Goal: Task Accomplishment & Management: Complete application form

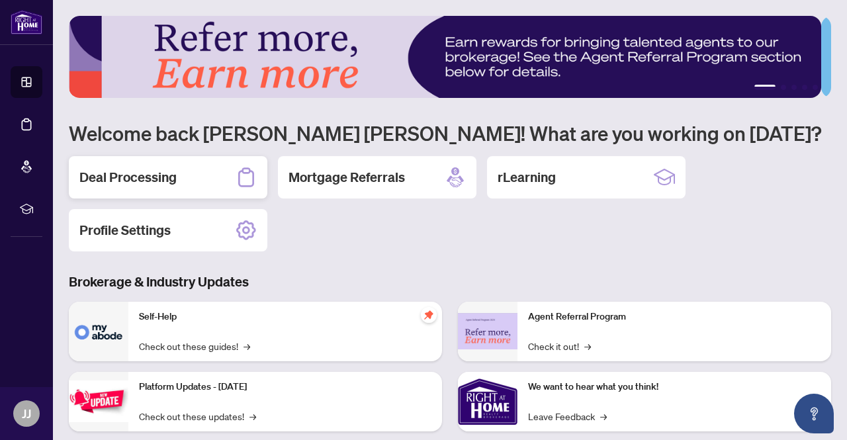
click at [173, 177] on h2 "Deal Processing" at bounding box center [127, 177] width 97 height 19
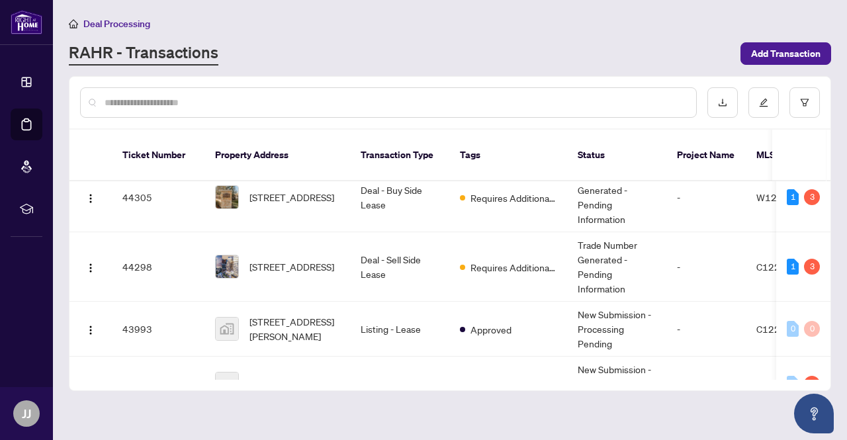
scroll to position [279, 0]
click at [284, 259] on span "1404-501 Yonge St, Toronto, Ontario M4Y 0G8, Canada" at bounding box center [292, 266] width 85 height 15
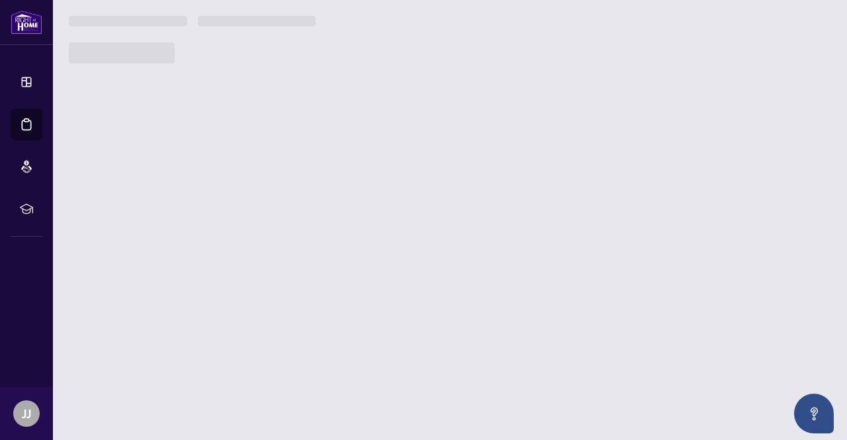
click at [284, 244] on main "Deal Processing RAHR - Transactions Add Transaction Ticket Number Property Addr…" at bounding box center [450, 220] width 794 height 440
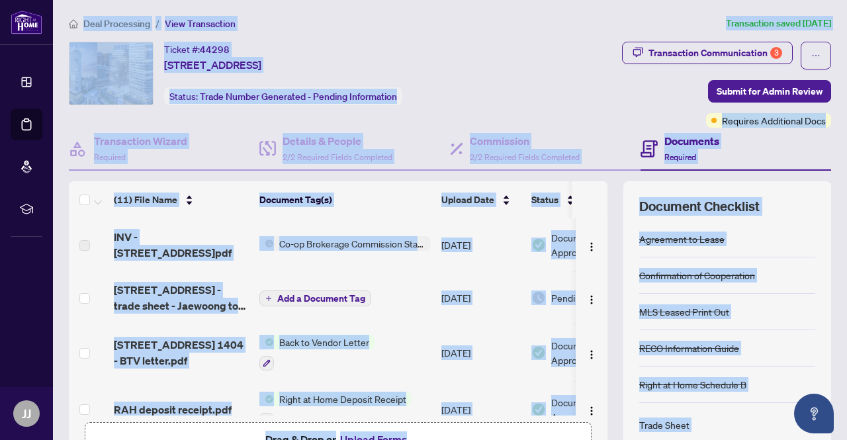
click at [535, 87] on div "Transaction Communication 3 Submit for Admin Review Requires Additional Docs" at bounding box center [673, 85] width 316 height 86
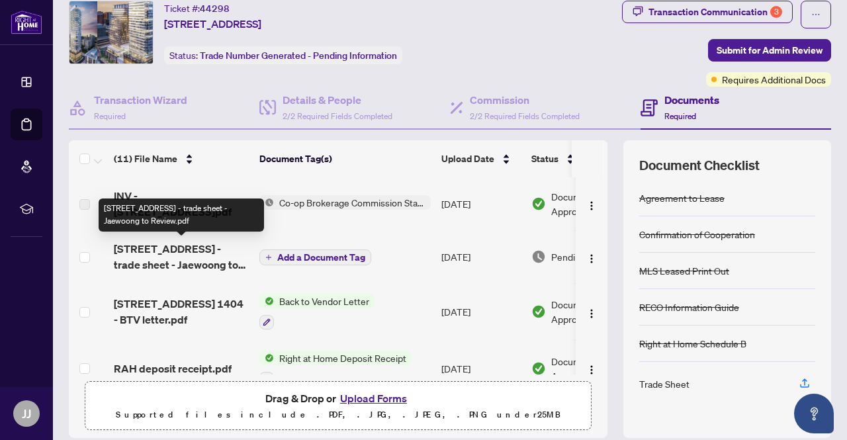
click at [201, 247] on span "501 Yonge St 1404 - trade sheet - Jaewoong to Review.pdf" at bounding box center [181, 257] width 135 height 32
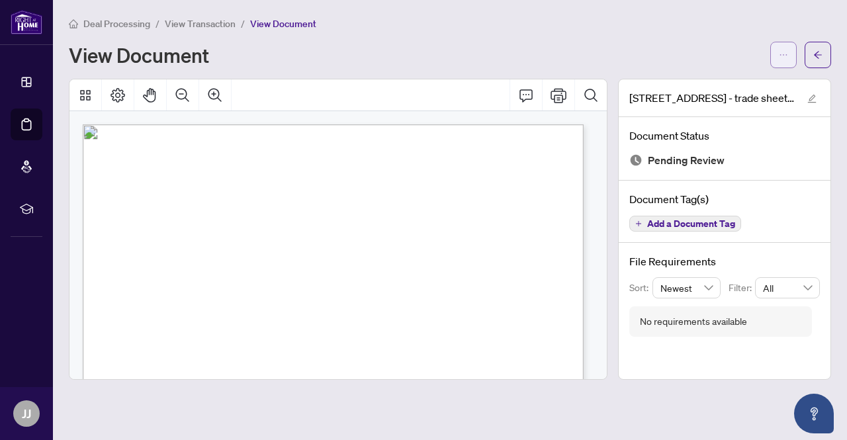
click at [787, 56] on icon "ellipsis" at bounding box center [783, 54] width 9 height 9
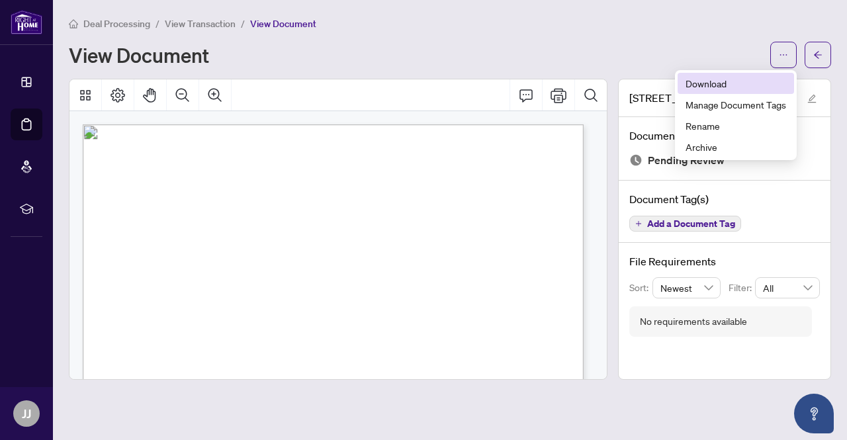
click at [729, 81] on span "Download" at bounding box center [736, 83] width 101 height 15
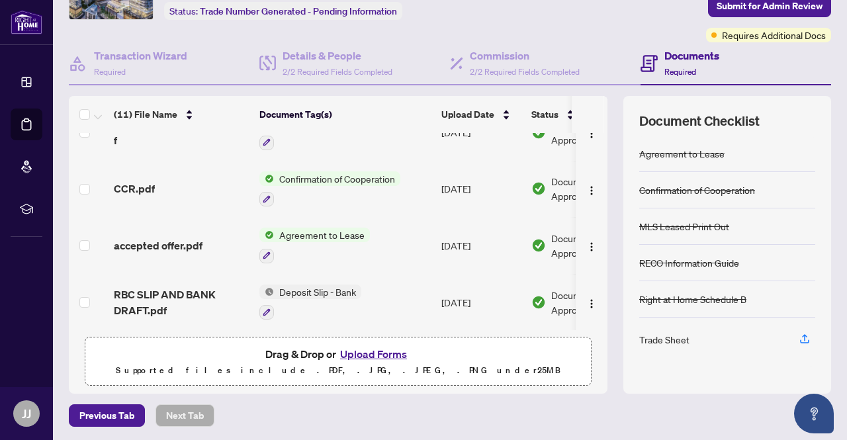
scroll to position [113, 0]
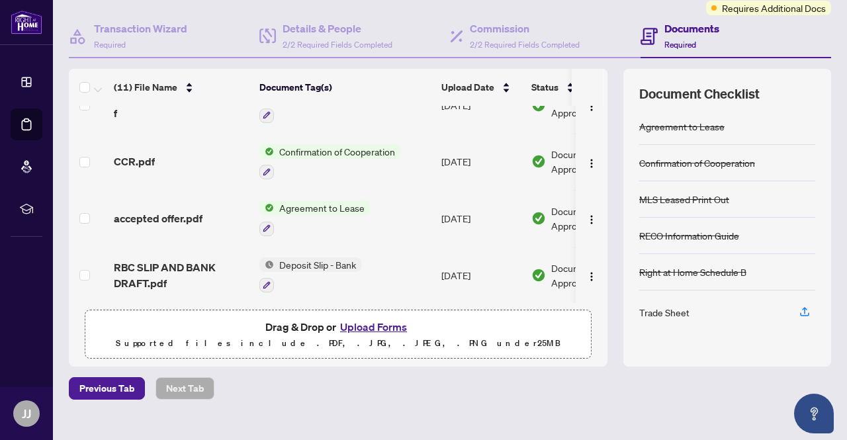
click at [364, 320] on button "Upload Forms" at bounding box center [373, 326] width 75 height 17
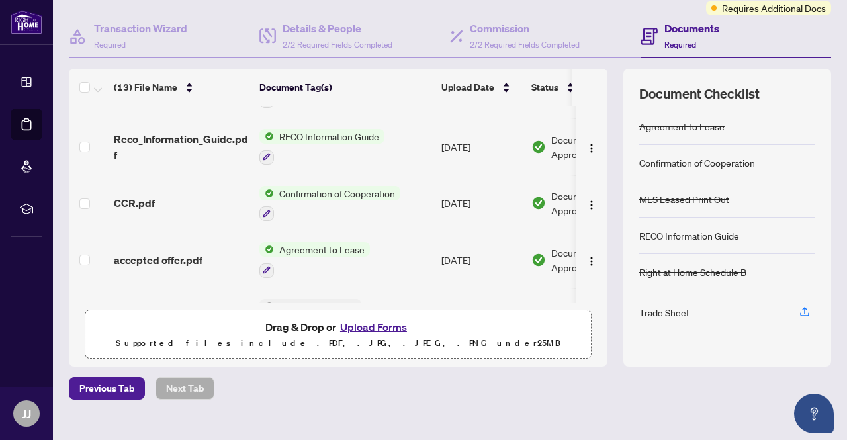
scroll to position [518, 0]
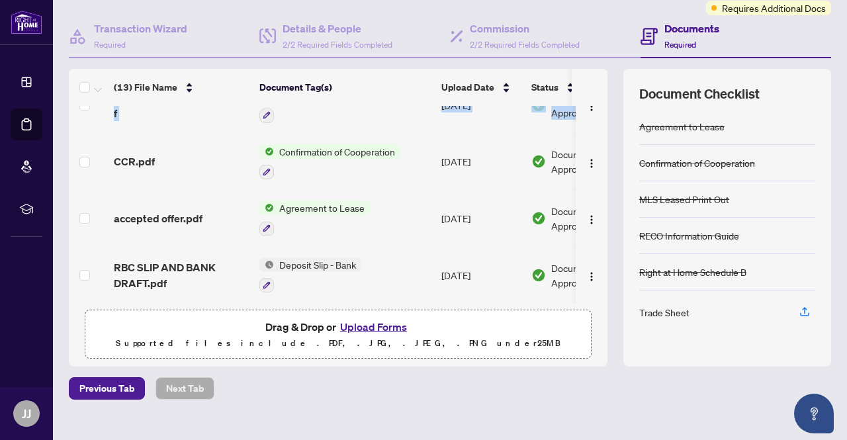
drag, startPoint x: 587, startPoint y: 331, endPoint x: 563, endPoint y: 126, distance: 205.9
click at [563, 126] on div "(13) File Name Document Tag(s) Upload Date Status 501 Yonge St 1404_Closing Con…" at bounding box center [338, 218] width 539 height 298
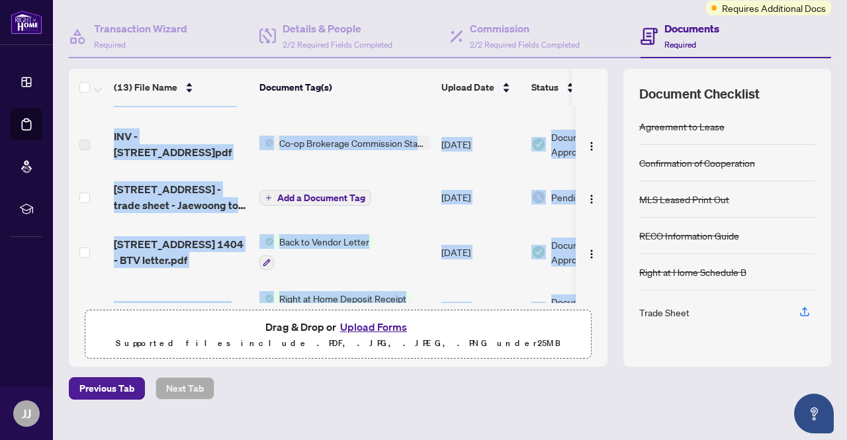
scroll to position [0, 0]
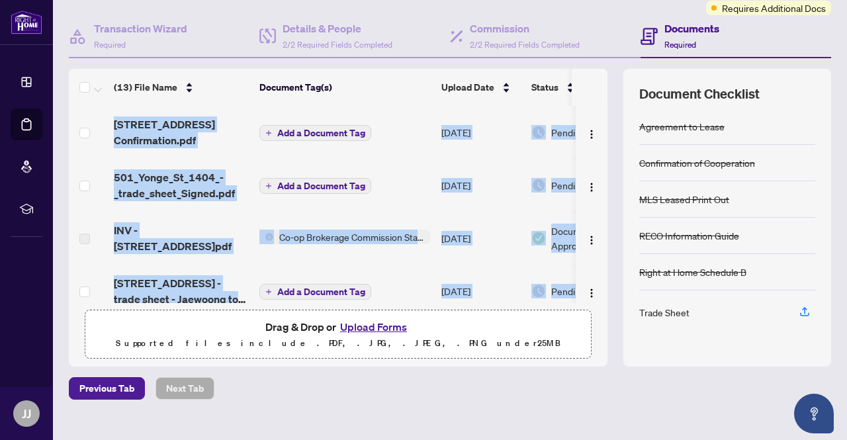
click at [304, 128] on span "Add a Document Tag" at bounding box center [321, 132] width 88 height 9
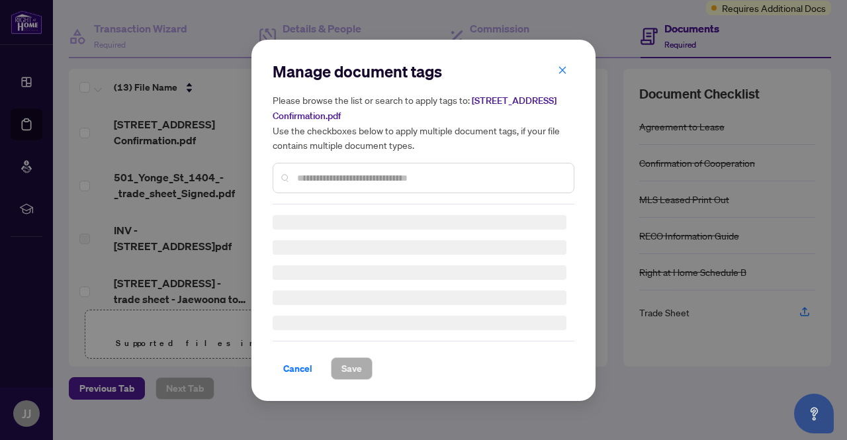
click at [317, 180] on div "Manage document tags Please browse the list or search to apply tags to: 501 Yon…" at bounding box center [424, 220] width 302 height 319
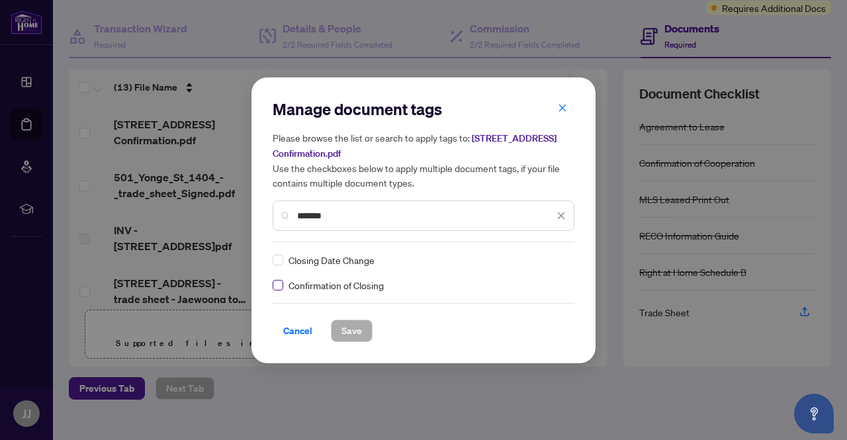
type input "*******"
click at [347, 330] on span "Save" at bounding box center [352, 330] width 21 height 21
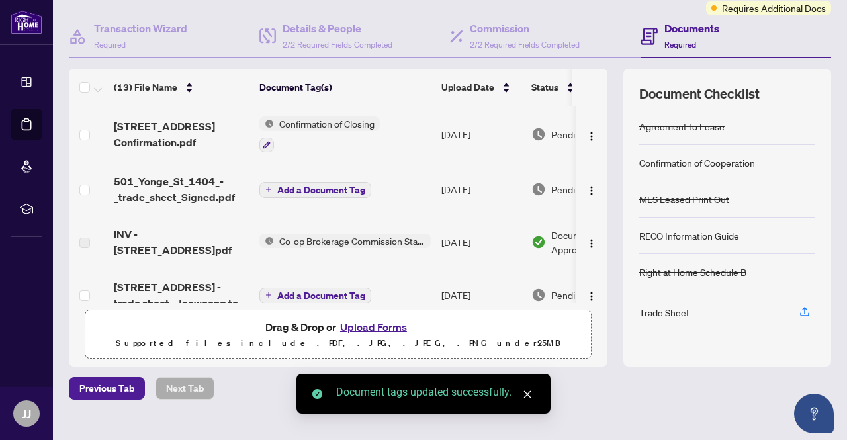
click at [334, 185] on span "Add a Document Tag" at bounding box center [321, 189] width 88 height 9
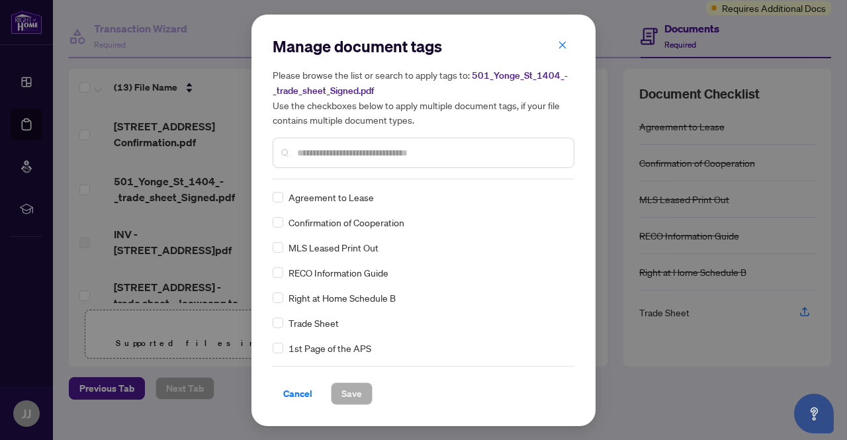
click at [343, 154] on input "text" at bounding box center [430, 153] width 266 height 15
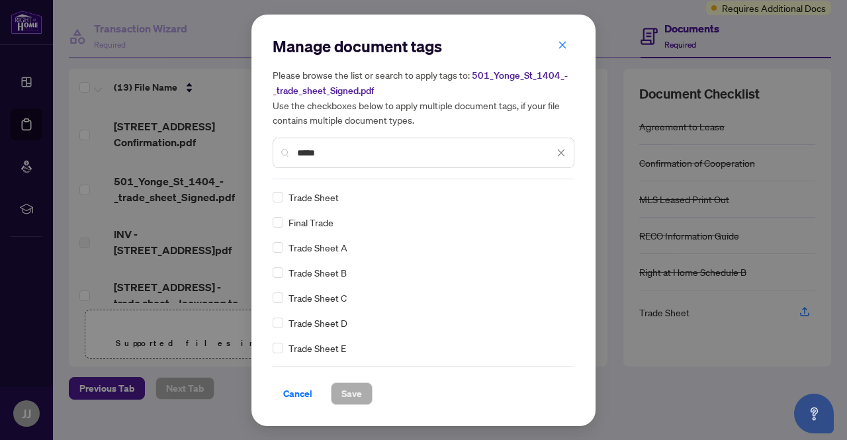
type input "*****"
click at [310, 196] on span "Trade Sheet" at bounding box center [314, 197] width 50 height 15
click at [361, 392] on span "Save" at bounding box center [352, 393] width 21 height 21
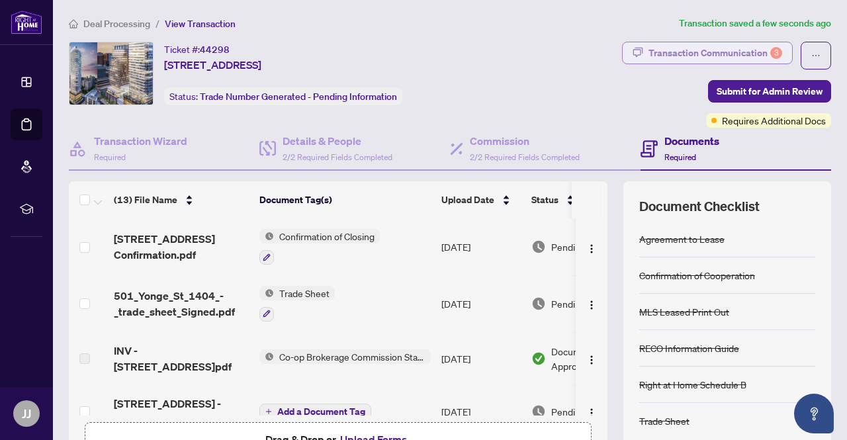
click at [703, 55] on div "Transaction Communication 3" at bounding box center [716, 52] width 134 height 21
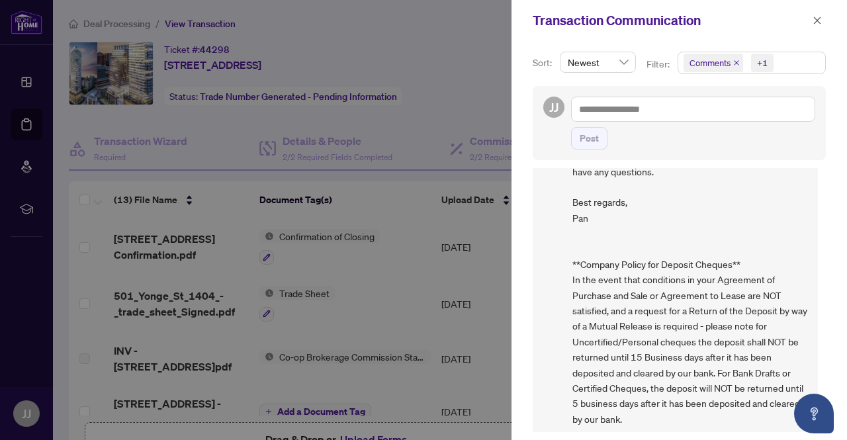
scroll to position [74, 0]
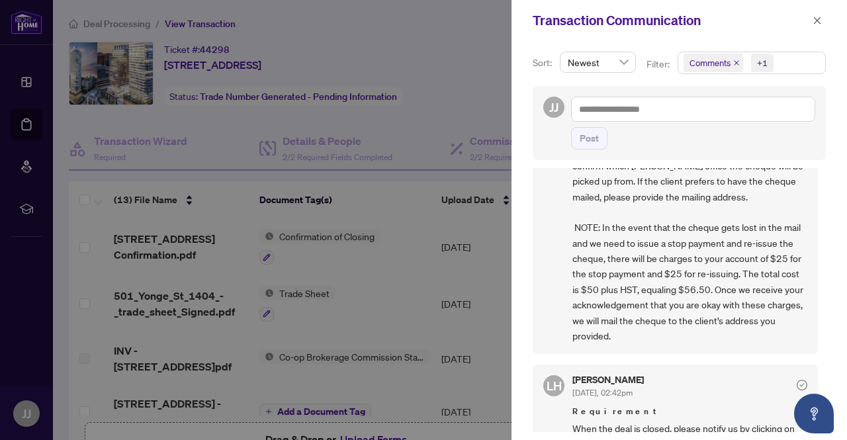
click at [468, 26] on div at bounding box center [423, 220] width 847 height 440
click at [811, 21] on button "button" at bounding box center [817, 21] width 17 height 16
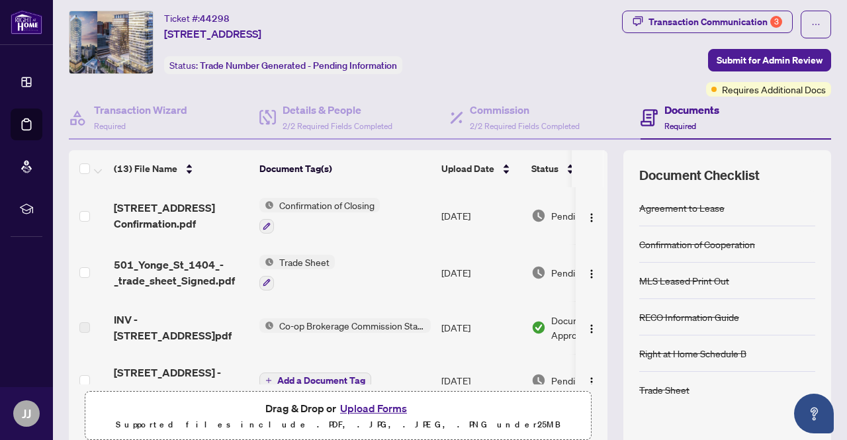
scroll to position [44, 0]
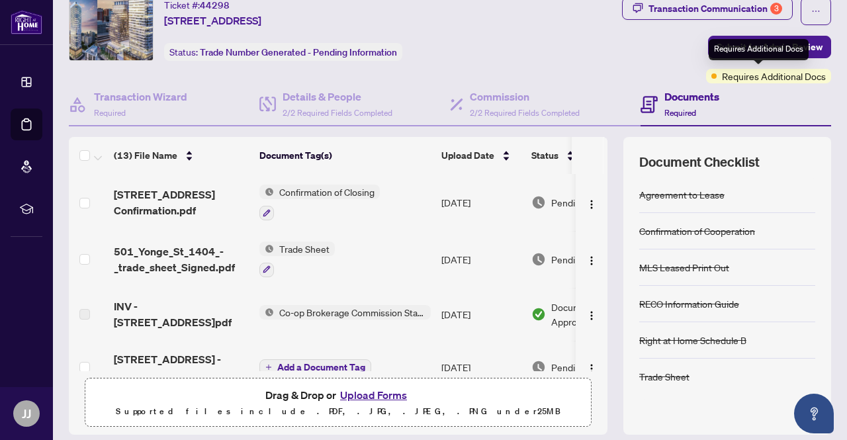
click at [790, 75] on span "Requires Additional Docs" at bounding box center [774, 76] width 104 height 15
click at [712, 75] on span at bounding box center [714, 75] width 5 height 5
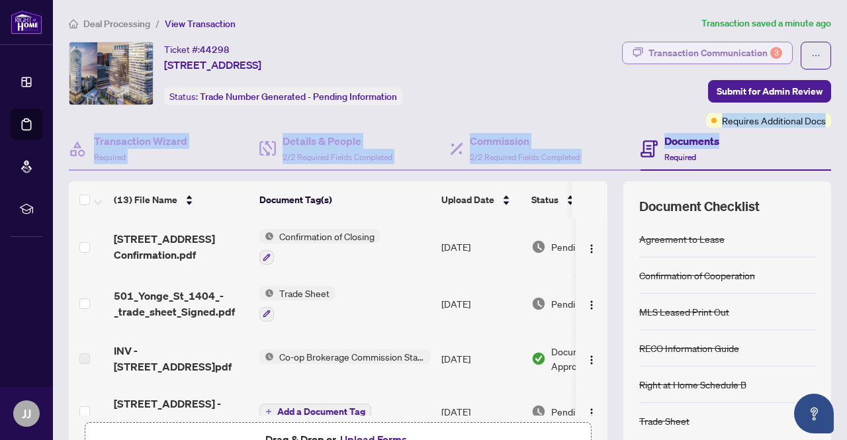
drag, startPoint x: 740, startPoint y: 99, endPoint x: 680, endPoint y: 51, distance: 76.3
click at [680, 51] on div "Ticket #: 44298 1404-501 Yonge St, Toronto, Ontario M4Y 0G8, Canada Status: Tra…" at bounding box center [450, 260] width 773 height 437
click at [680, 51] on div "Transaction Communication 3" at bounding box center [716, 52] width 134 height 21
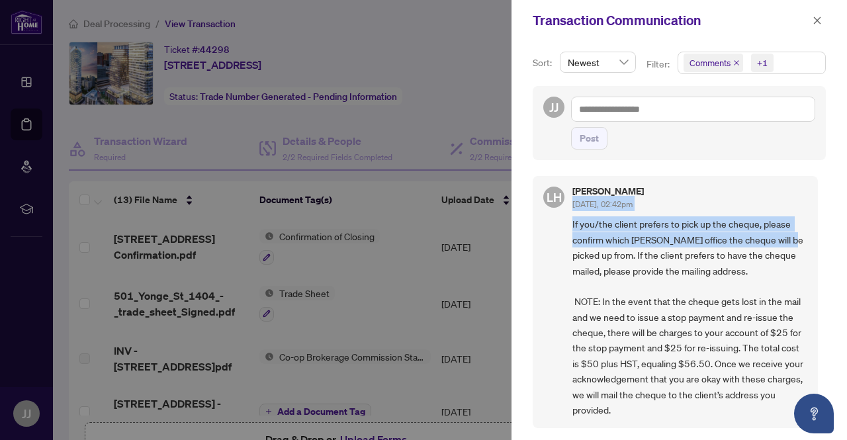
drag, startPoint x: 817, startPoint y: 183, endPoint x: 820, endPoint y: 237, distance: 54.4
click at [820, 237] on div "LH Lulu Hao Jul/31/2025, 02:42pm If you/the client prefers to pick up the chequ…" at bounding box center [679, 300] width 293 height 264
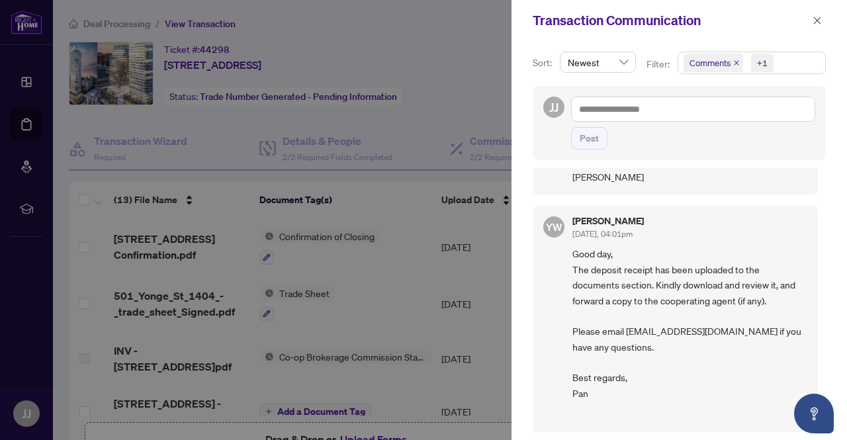
scroll to position [1213, 0]
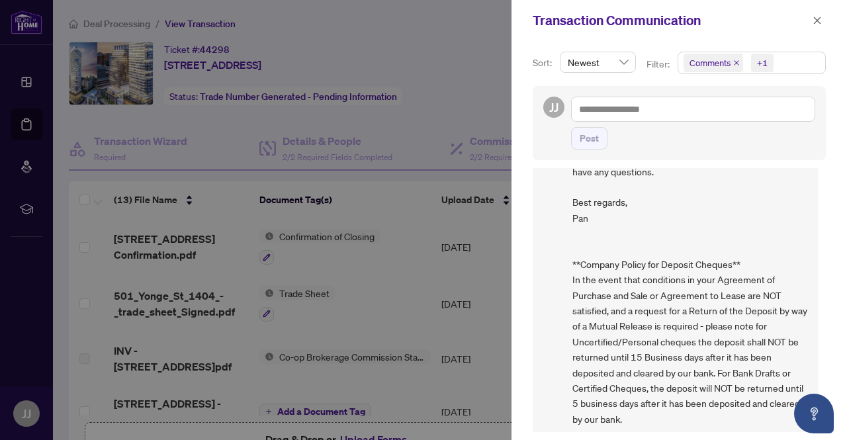
click at [479, 27] on div at bounding box center [423, 220] width 847 height 440
click at [820, 17] on icon "close" at bounding box center [817, 20] width 9 height 9
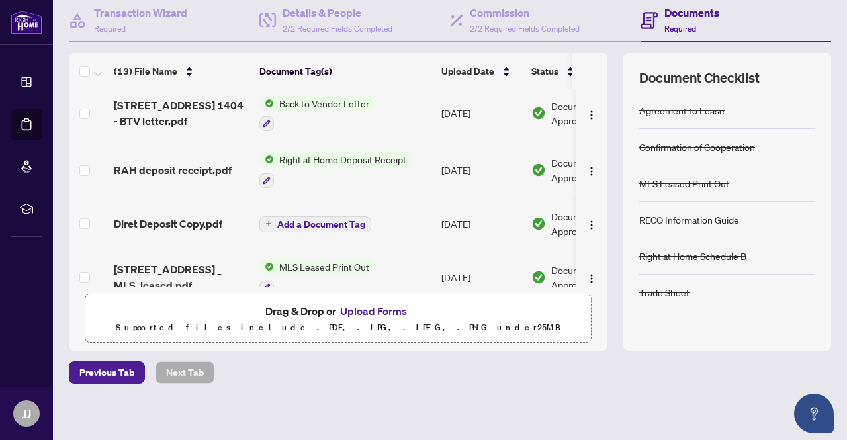
scroll to position [340, 0]
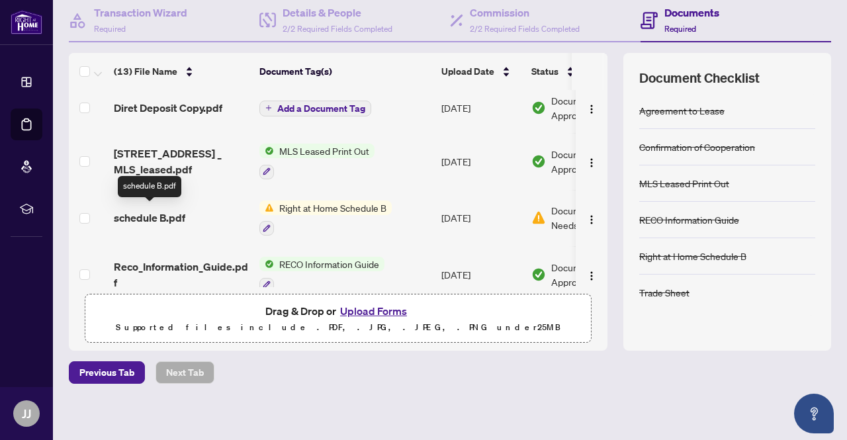
click at [159, 214] on span "schedule B.pdf" at bounding box center [149, 218] width 71 height 16
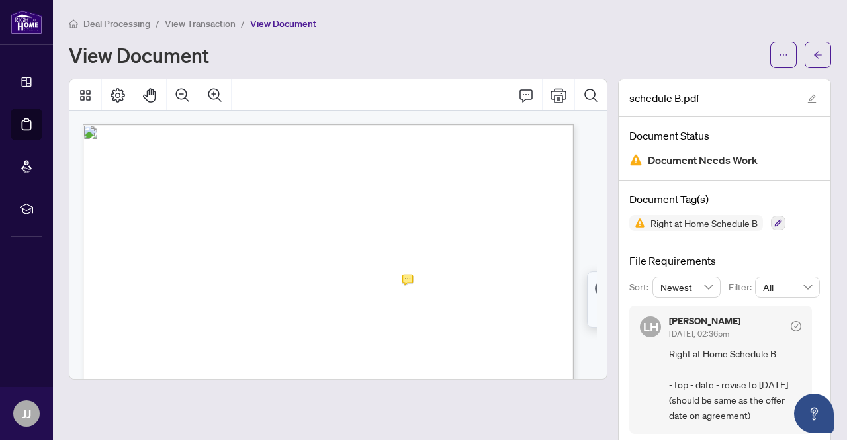
click at [483, 32] on div "Deal Processing / View Transaction / View Document View Document" at bounding box center [450, 42] width 762 height 52
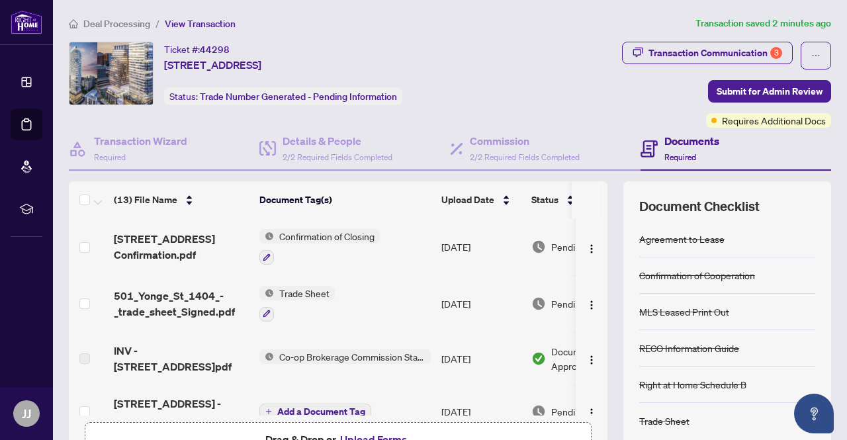
click at [592, 191] on th at bounding box center [588, 199] width 32 height 37
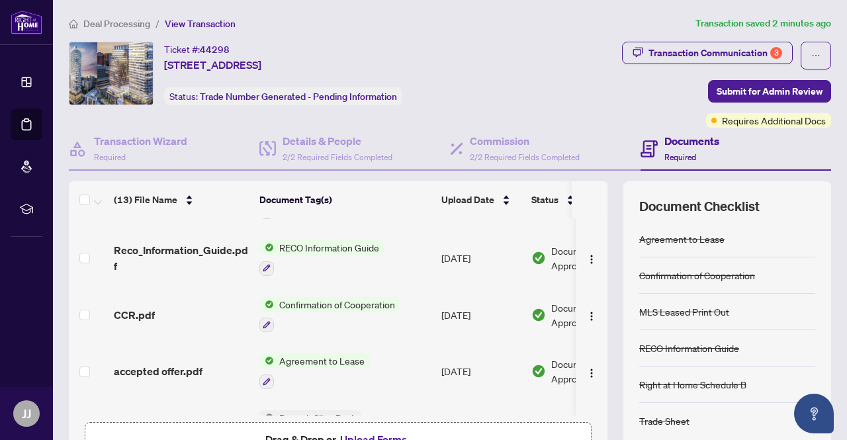
scroll to position [524, 0]
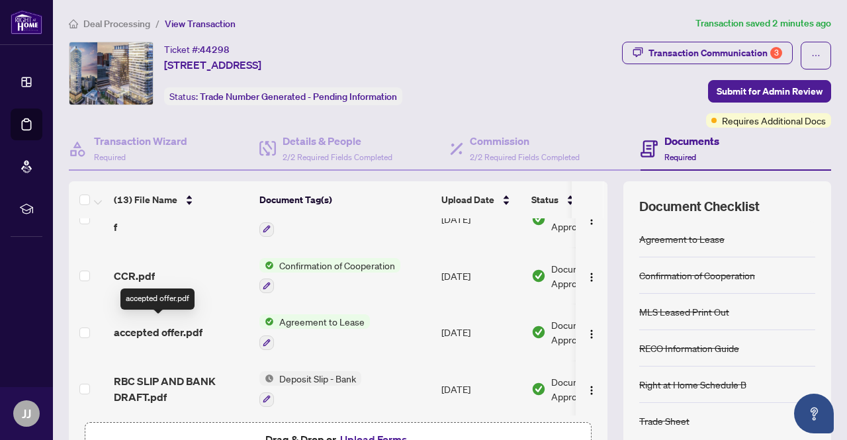
click at [154, 327] on span "accepted offer.pdf" at bounding box center [158, 332] width 89 height 16
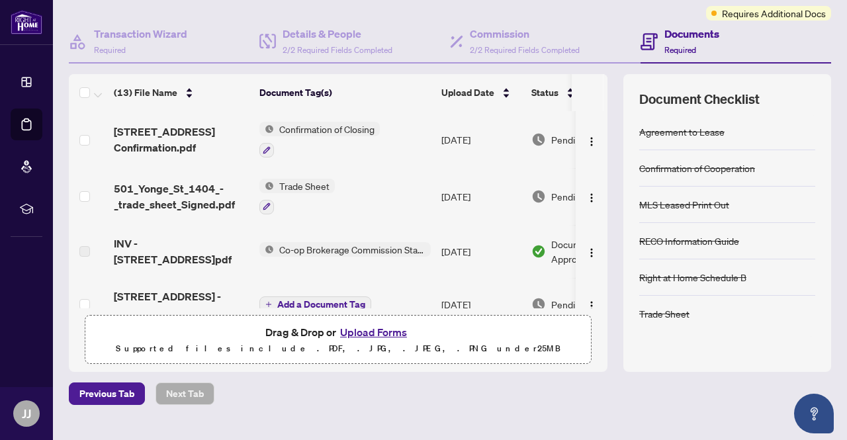
scroll to position [133, 0]
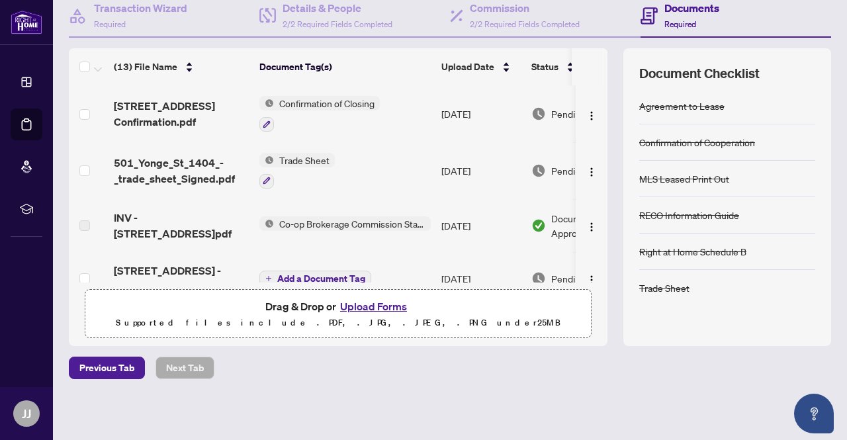
click at [361, 307] on button "Upload Forms" at bounding box center [373, 306] width 75 height 17
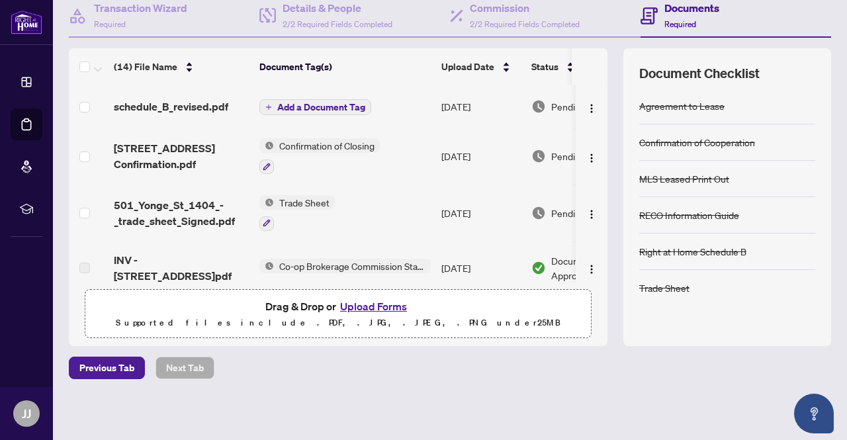
click at [345, 103] on span "Add a Document Tag" at bounding box center [321, 107] width 88 height 9
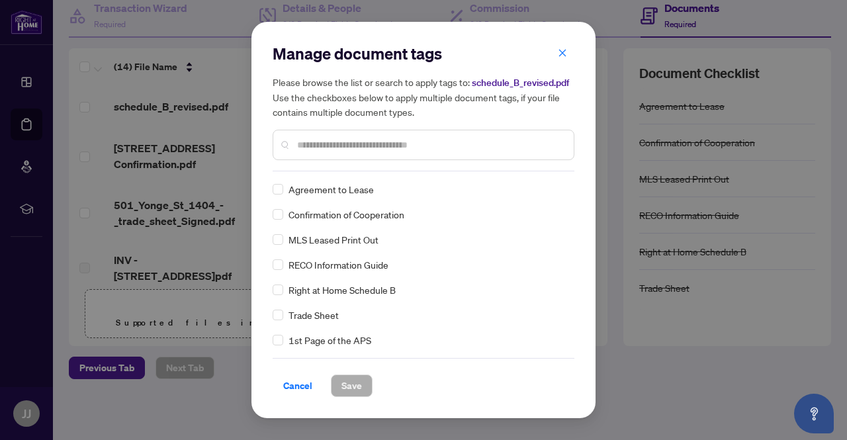
click at [323, 162] on div "Manage document tags Please browse the list or search to apply tags to: schedul…" at bounding box center [424, 107] width 302 height 128
click at [328, 148] on input "text" at bounding box center [430, 145] width 266 height 15
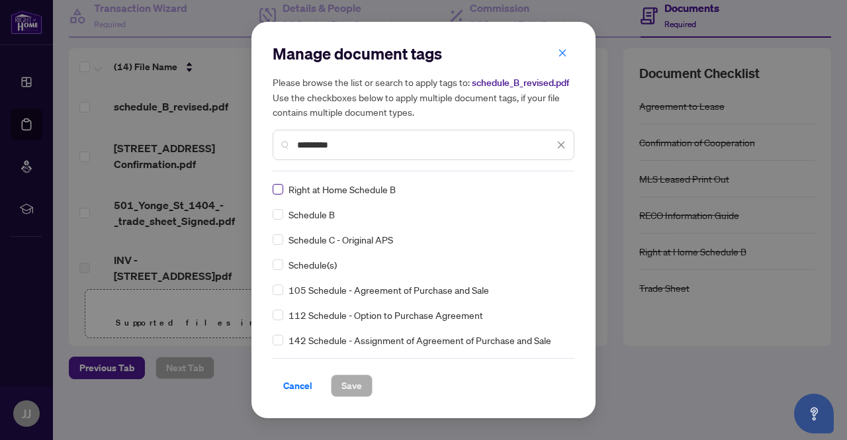
type input "********"
click at [357, 381] on span "Save" at bounding box center [352, 385] width 21 height 21
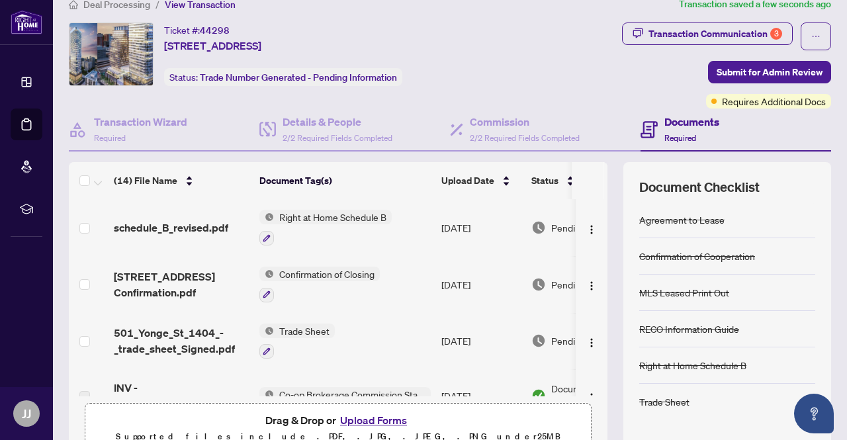
scroll to position [0, 0]
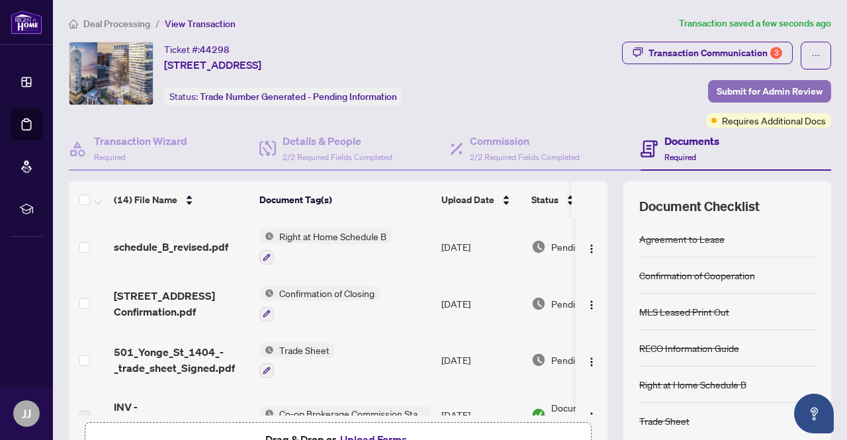
click at [757, 92] on span "Submit for Admin Review" at bounding box center [770, 91] width 106 height 21
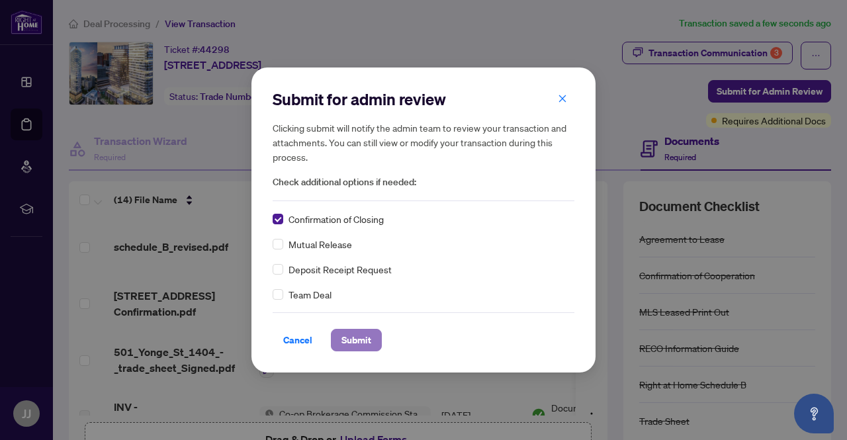
click at [358, 337] on span "Submit" at bounding box center [357, 340] width 30 height 21
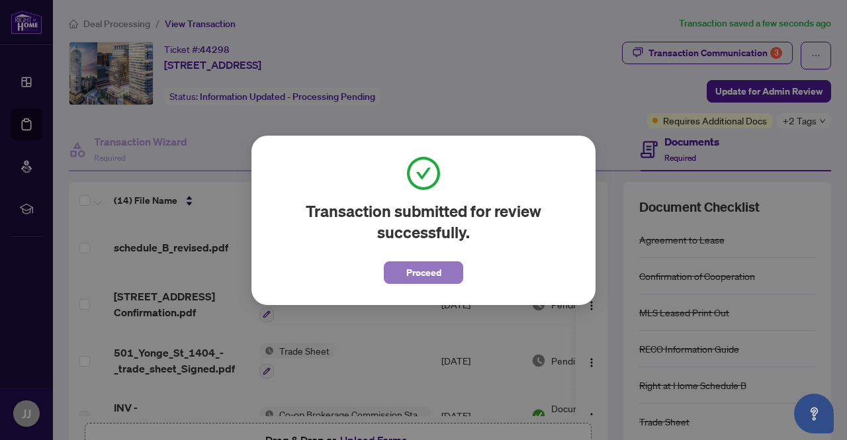
click at [414, 271] on span "Proceed" at bounding box center [423, 272] width 35 height 21
